Goal: Information Seeking & Learning: Learn about a topic

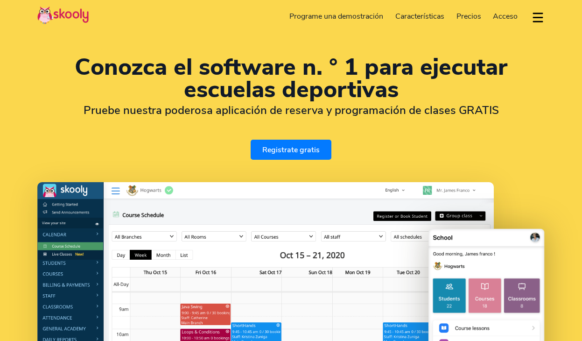
select select "es"
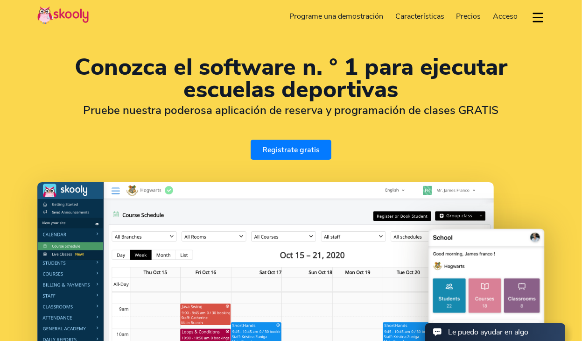
select select "54"
select select "[GEOGRAPHIC_DATA]"
select select "[GEOGRAPHIC_DATA]/[GEOGRAPHIC_DATA]/San_Luis"
click at [467, 17] on span "Precios" at bounding box center [469, 16] width 25 height 10
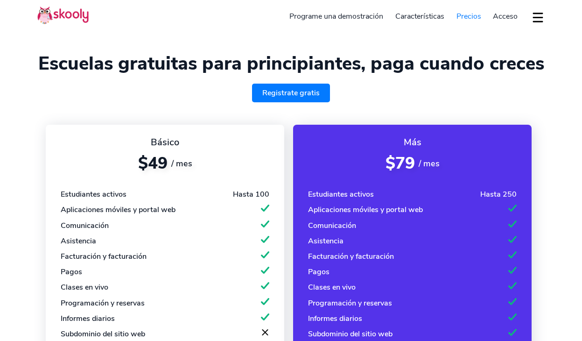
select select "es"
select select "54"
select select "[GEOGRAPHIC_DATA]"
select select "[GEOGRAPHIC_DATA]/[GEOGRAPHIC_DATA]/San_Luis"
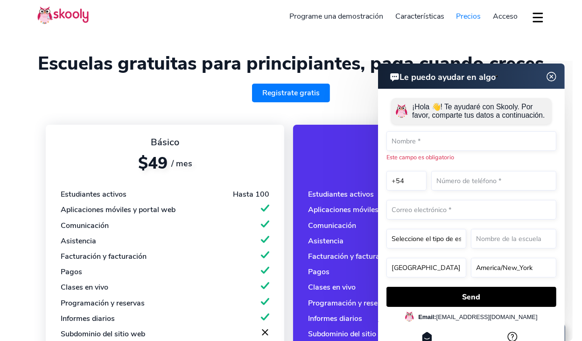
click at [552, 79] on img at bounding box center [551, 76] width 18 height 12
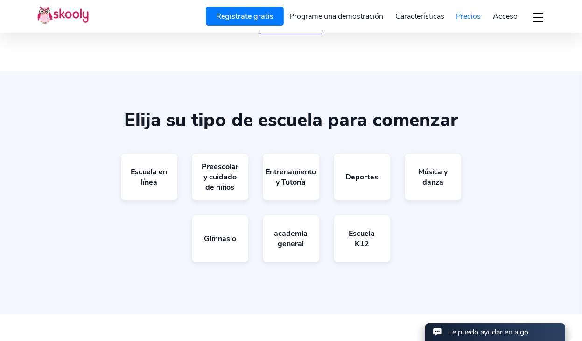
scroll to position [915, 0]
